Goal: Find specific page/section: Find specific page/section

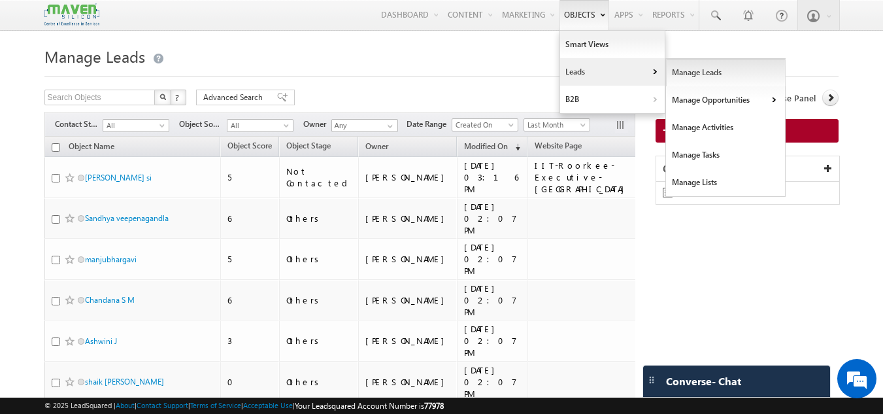
click at [674, 74] on link "Manage Leads" at bounding box center [726, 72] width 120 height 27
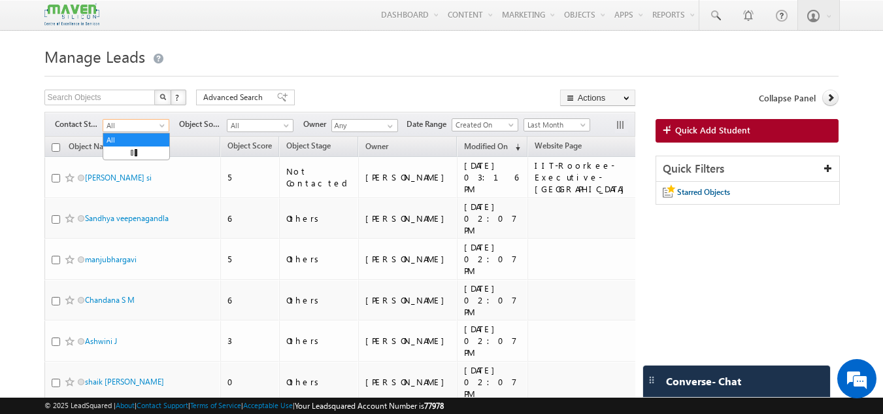
click at [142, 125] on span "All" at bounding box center [134, 126] width 62 height 12
click at [121, 153] on link "New Lead" at bounding box center [136, 153] width 66 height 12
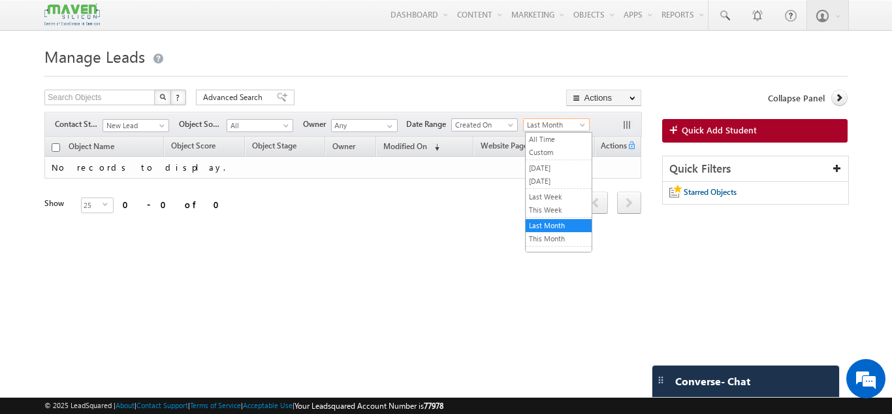
click at [535, 127] on span "Last Month" at bounding box center [555, 125] width 62 height 12
click at [543, 241] on link "This Month" at bounding box center [559, 239] width 66 height 12
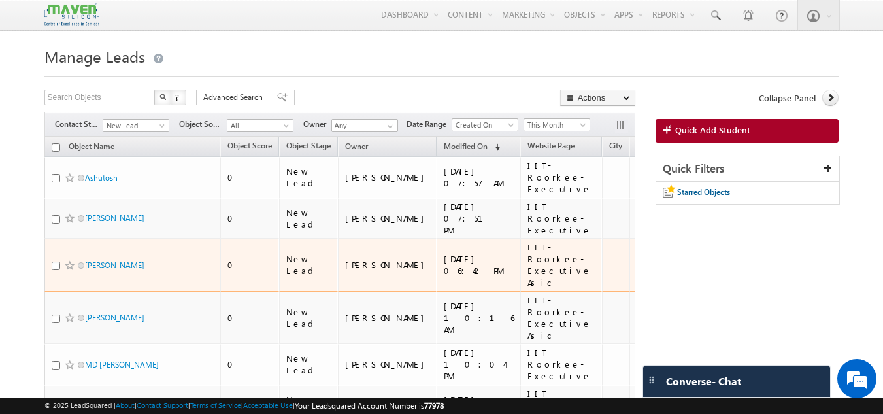
scroll to position [87, 0]
